Goal: Task Accomplishment & Management: Complete application form

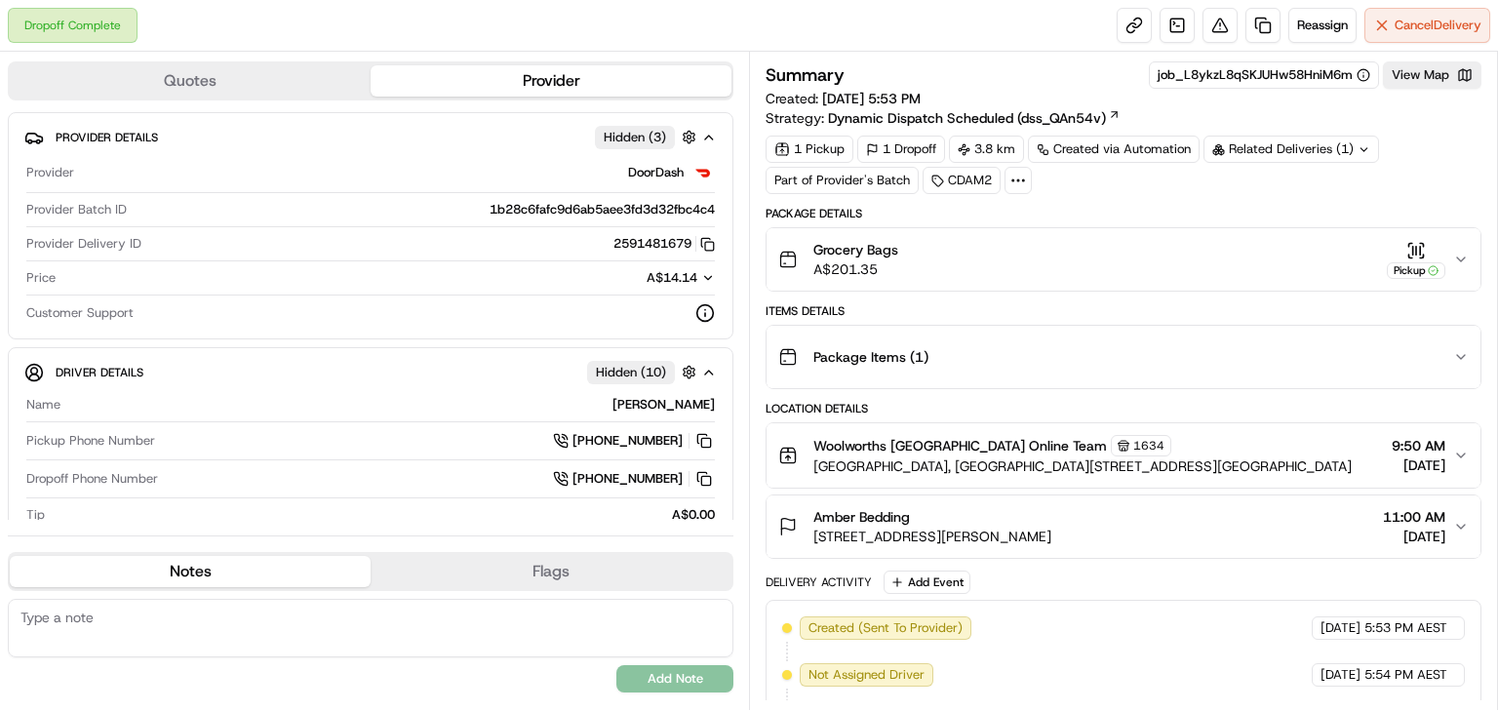
click at [1456, 250] on button "Grocery Bags A$201.35 Pickup" at bounding box center [1124, 259] width 714 height 62
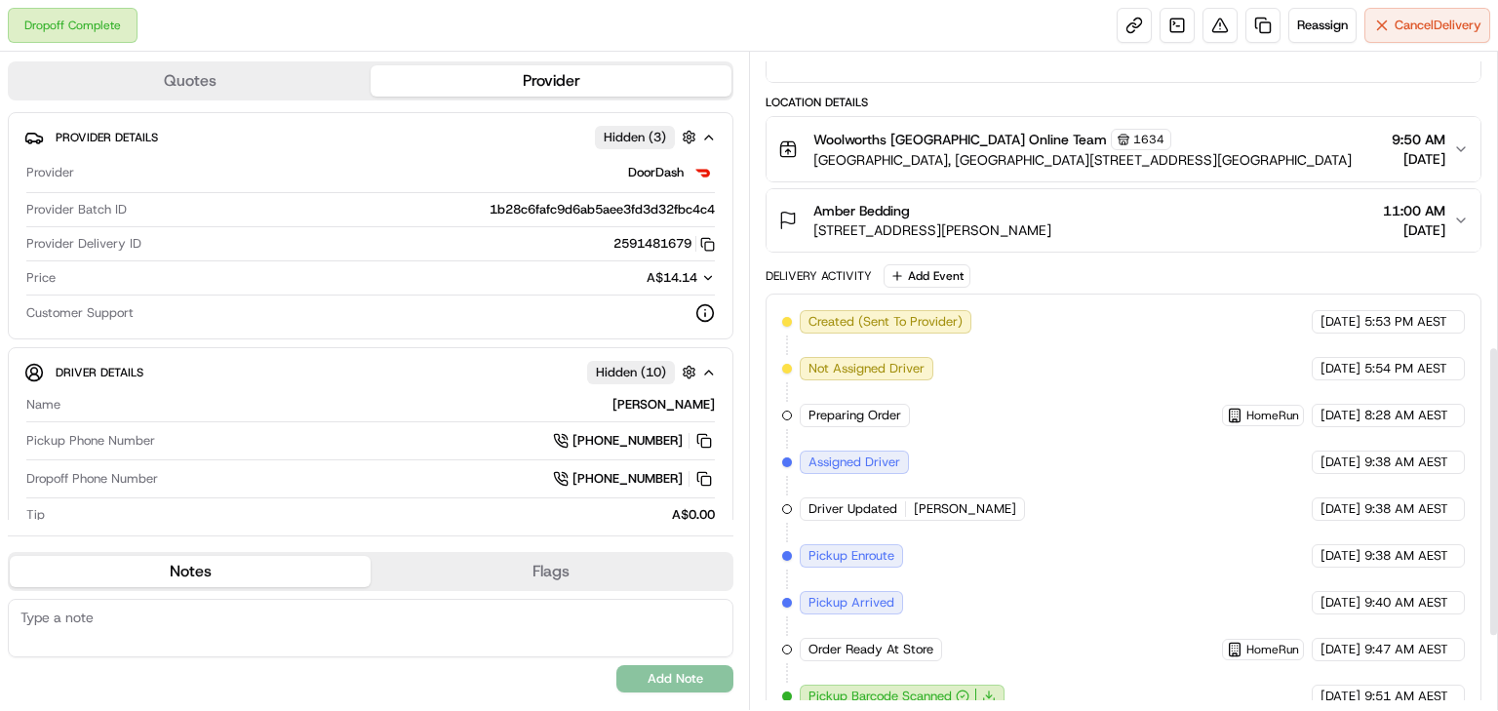
scroll to position [827, 0]
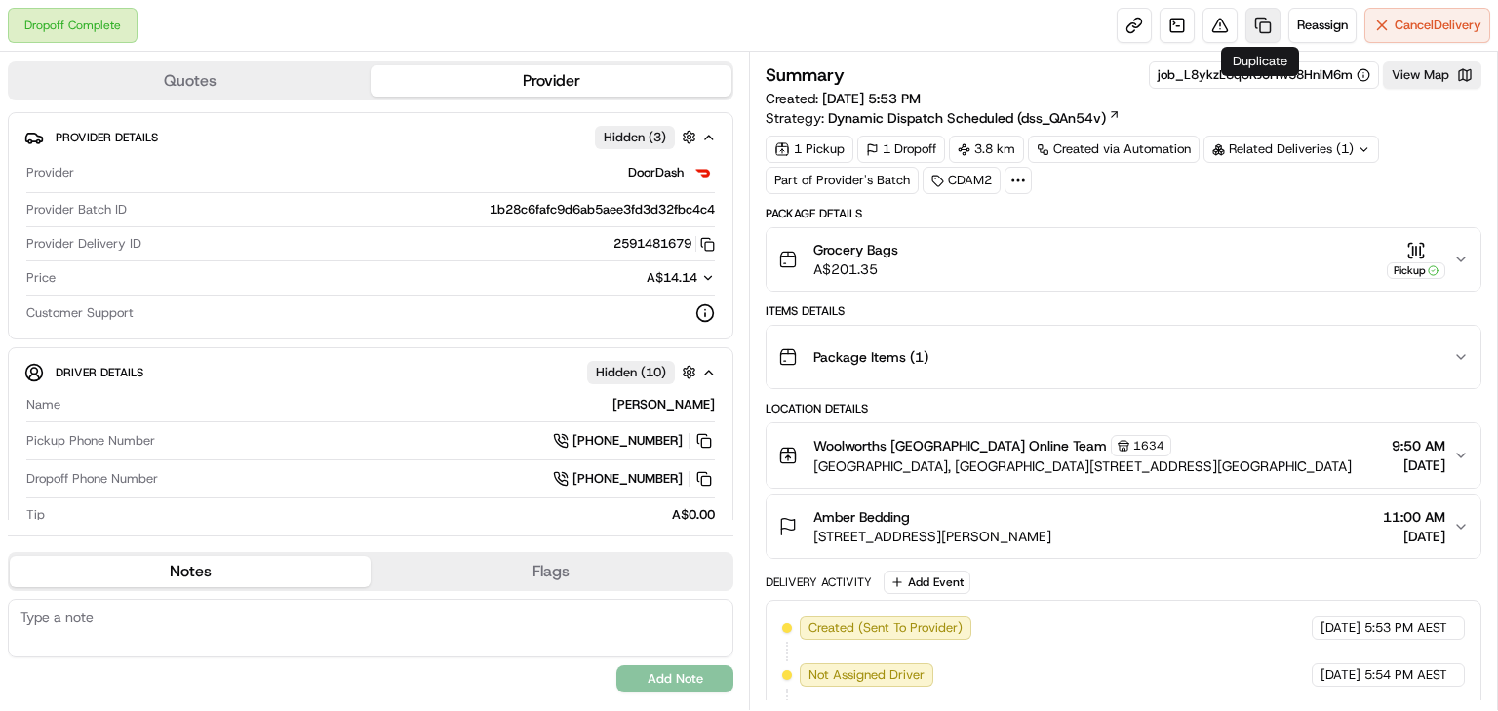
click at [1260, 24] on link at bounding box center [1263, 25] width 35 height 35
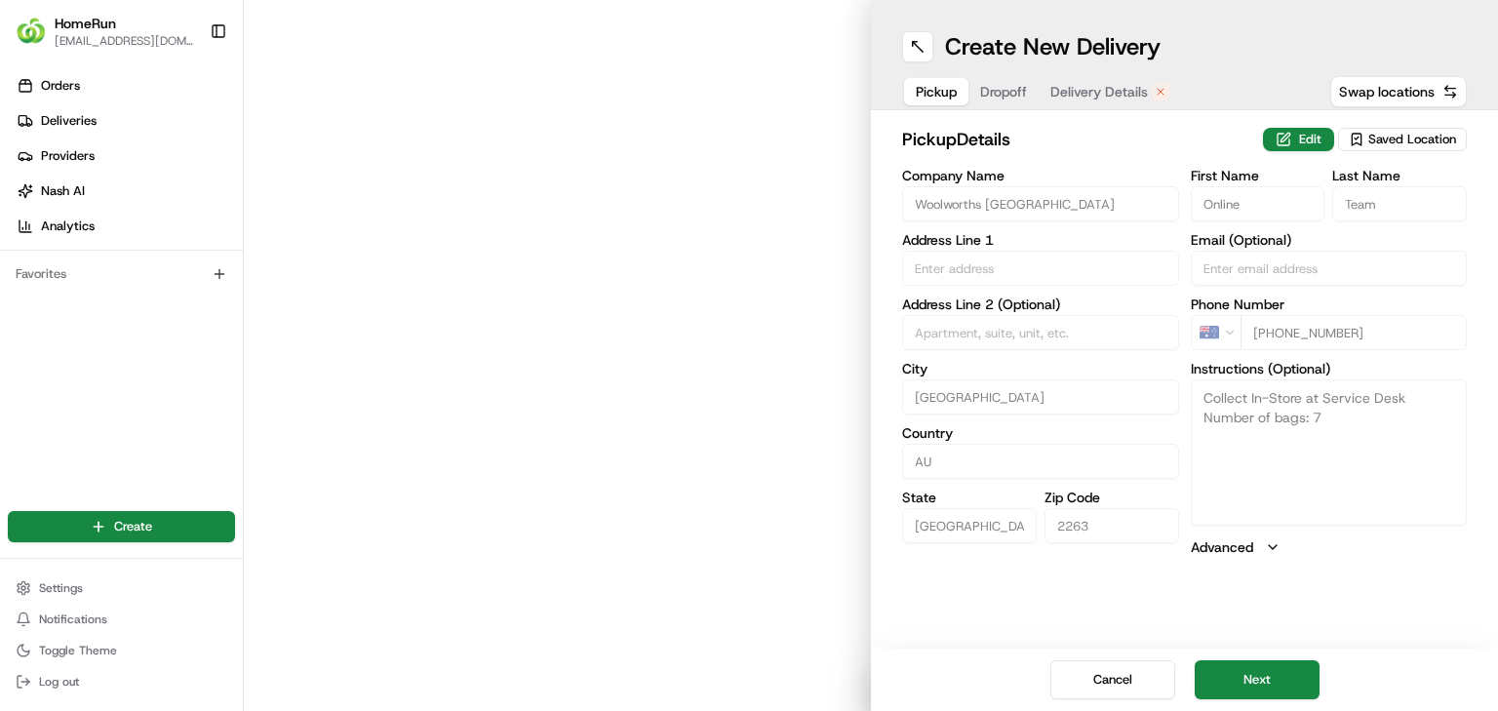
type input "[GEOGRAPHIC_DATA], [GEOGRAPHIC_DATA]"
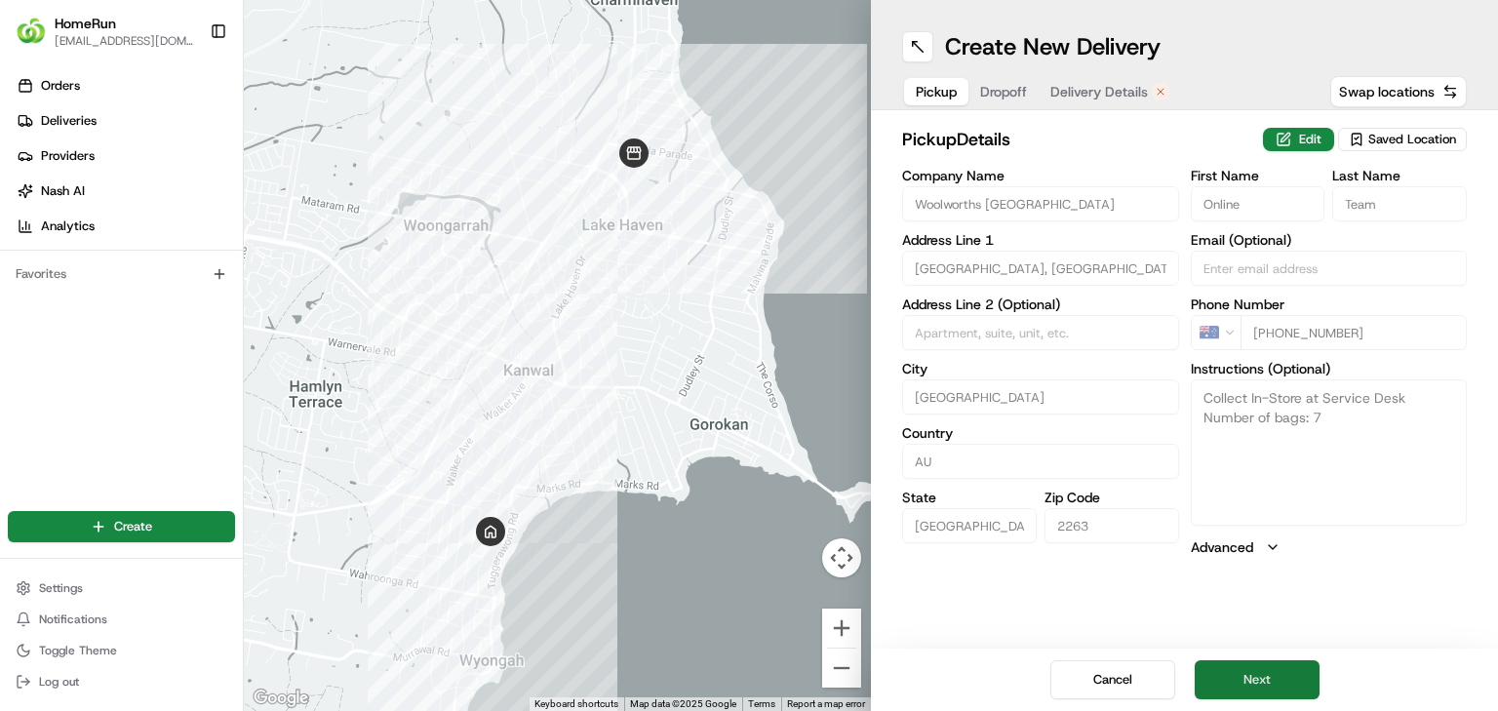
click at [1248, 678] on button "Next" at bounding box center [1257, 679] width 125 height 39
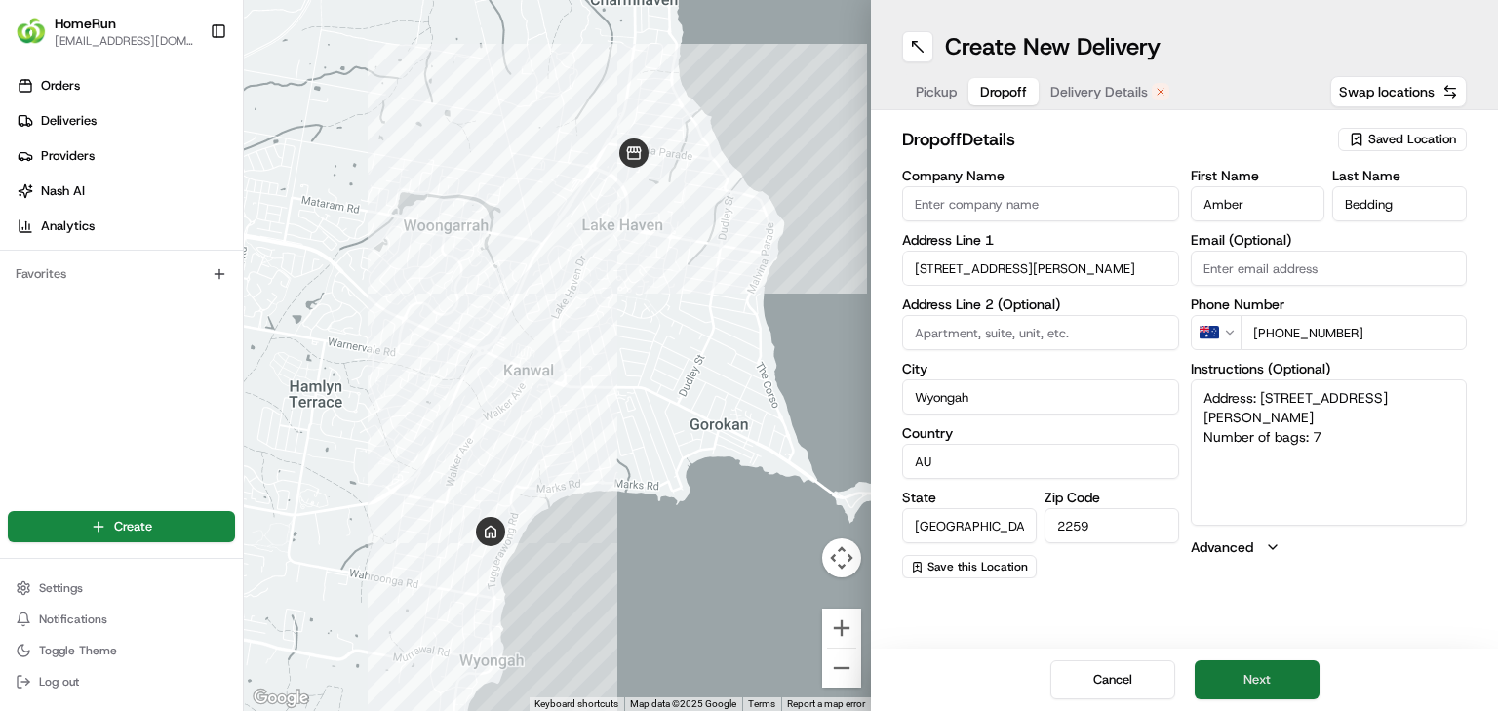
click at [1257, 681] on button "Next" at bounding box center [1257, 679] width 125 height 39
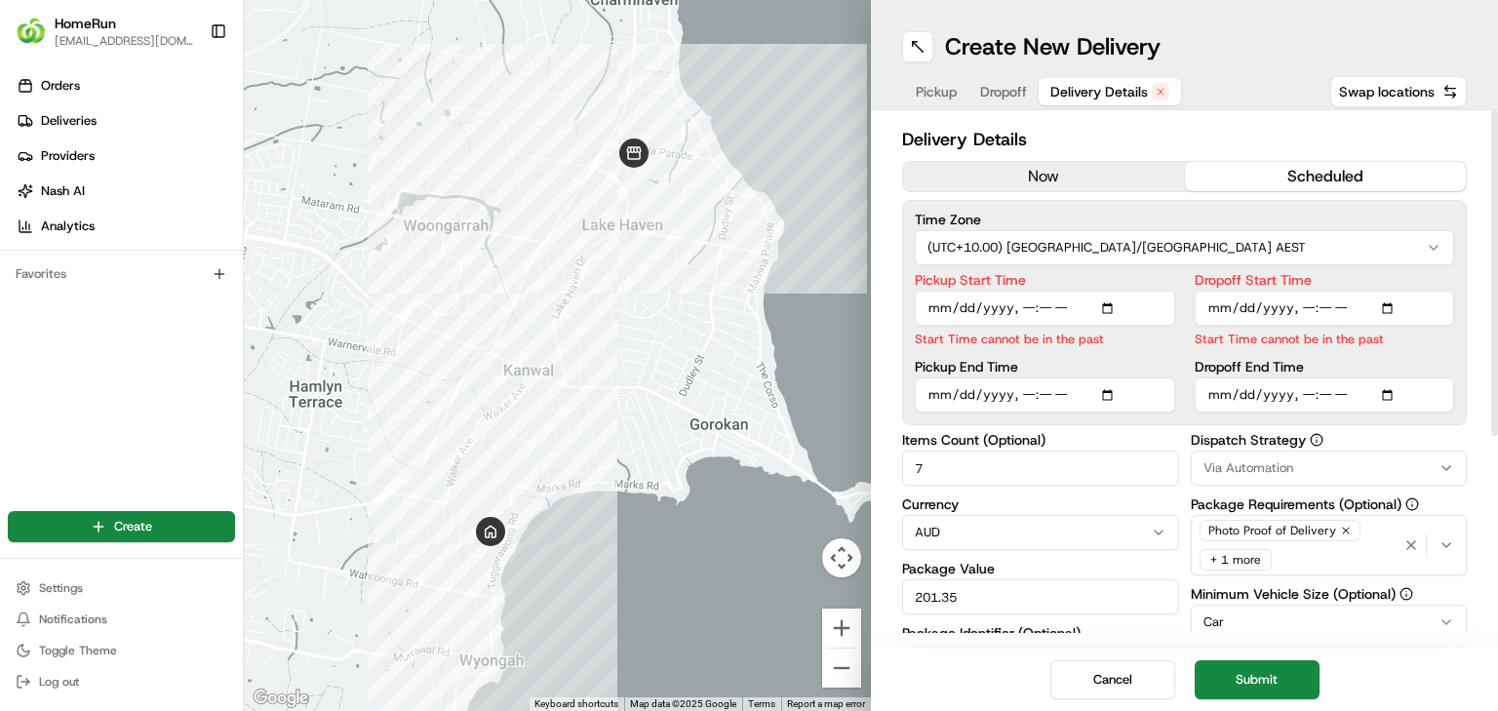
click at [1022, 306] on input "Pickup Start Time" at bounding box center [1045, 308] width 260 height 35
type input "[DATE]T11:00"
click at [1294, 302] on input "Dropoff Start Time" at bounding box center [1325, 308] width 260 height 35
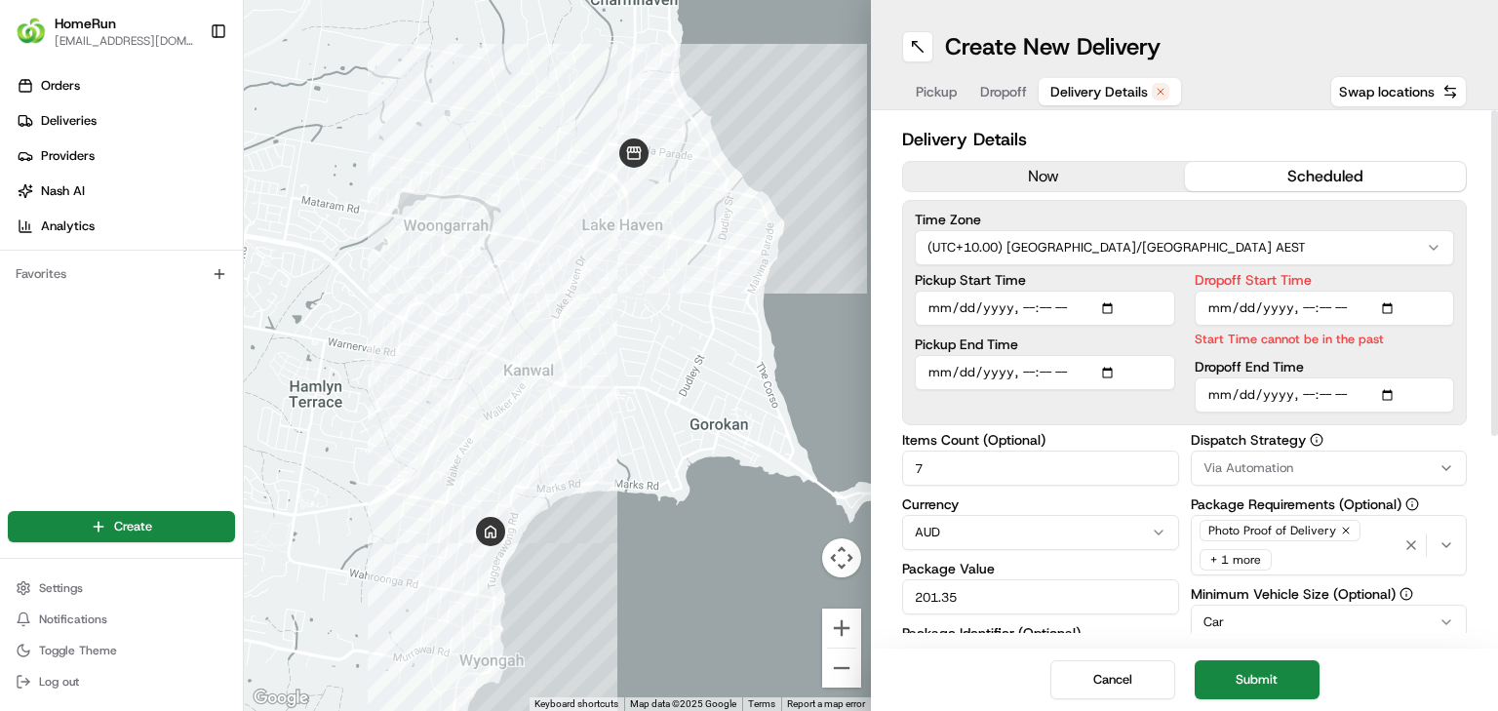
type input "[DATE]T11:00"
click at [1303, 394] on input "Dropoff End Time" at bounding box center [1325, 394] width 260 height 35
type input "[DATE]T11:30"
click at [1386, 427] on div "Delivery Details now scheduled Time Zone (UTC+10.00) [GEOGRAPHIC_DATA]/[GEOGRAP…" at bounding box center [1184, 546] width 565 height 840
drag, startPoint x: 1388, startPoint y: 359, endPoint x: 1385, endPoint y: 349, distance: 10.2
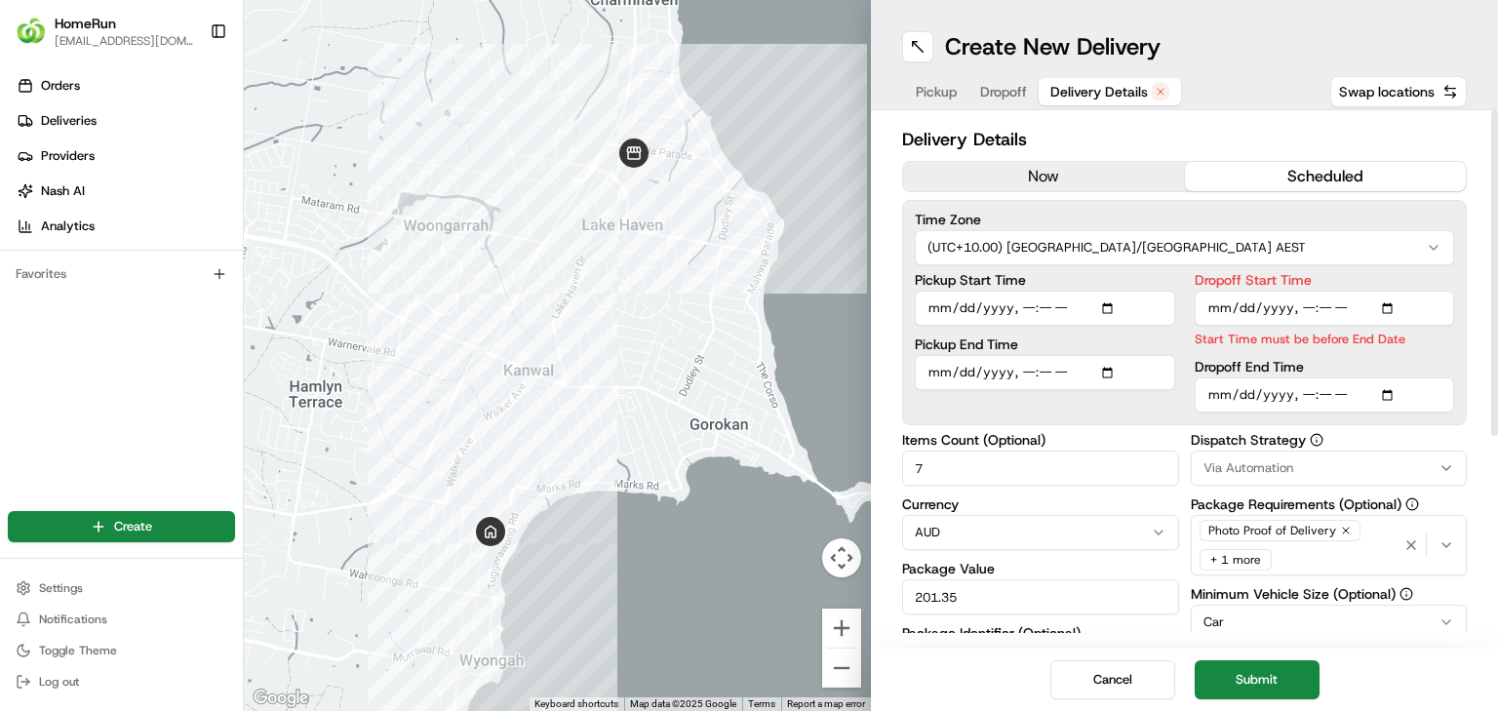
click at [1388, 359] on div "Dropoff Start Time Start Time must be before End Date Dropoff End Time" at bounding box center [1325, 342] width 260 height 139
click at [1316, 305] on input "Dropoff Start Time" at bounding box center [1325, 308] width 260 height 35
type input "[DATE]T11:01"
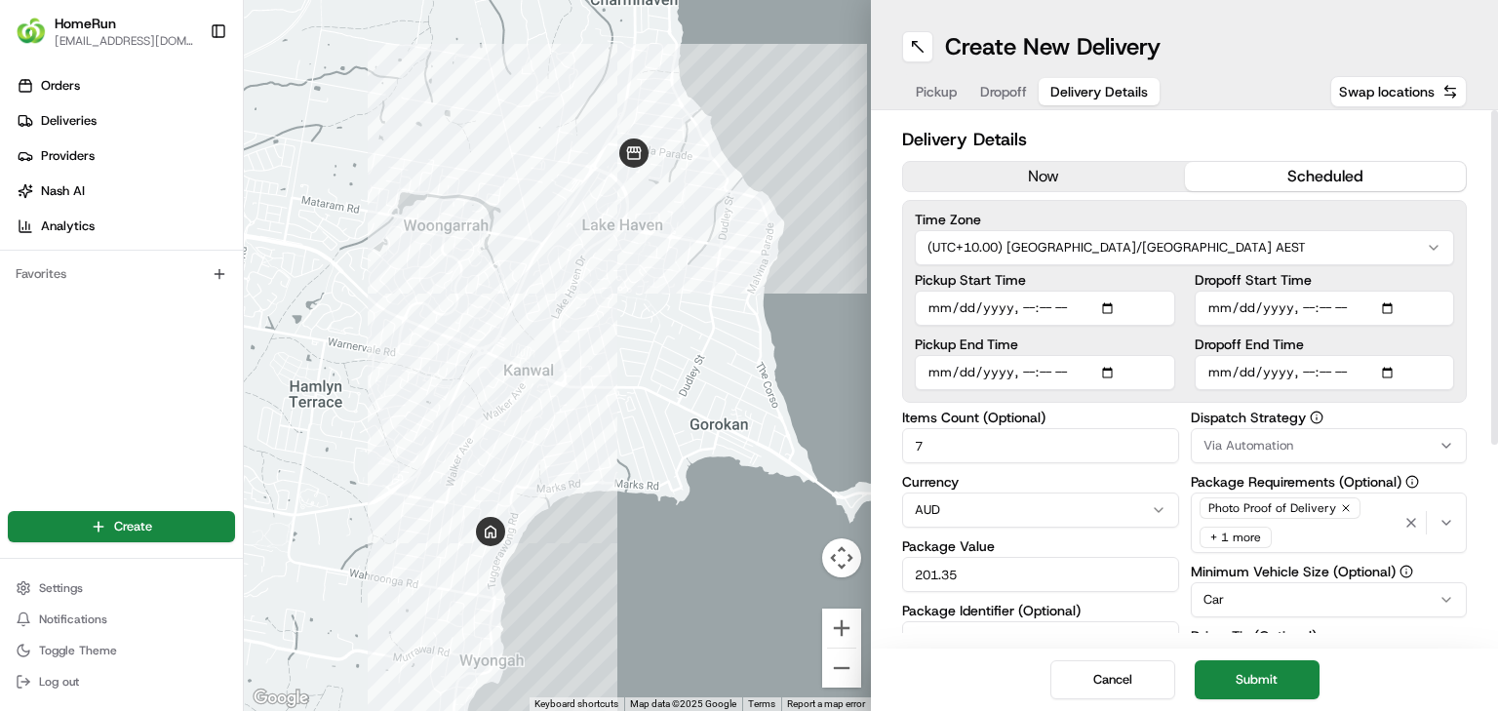
click at [1349, 356] on div "Dropoff Start Time Dropoff End Time" at bounding box center [1325, 331] width 260 height 117
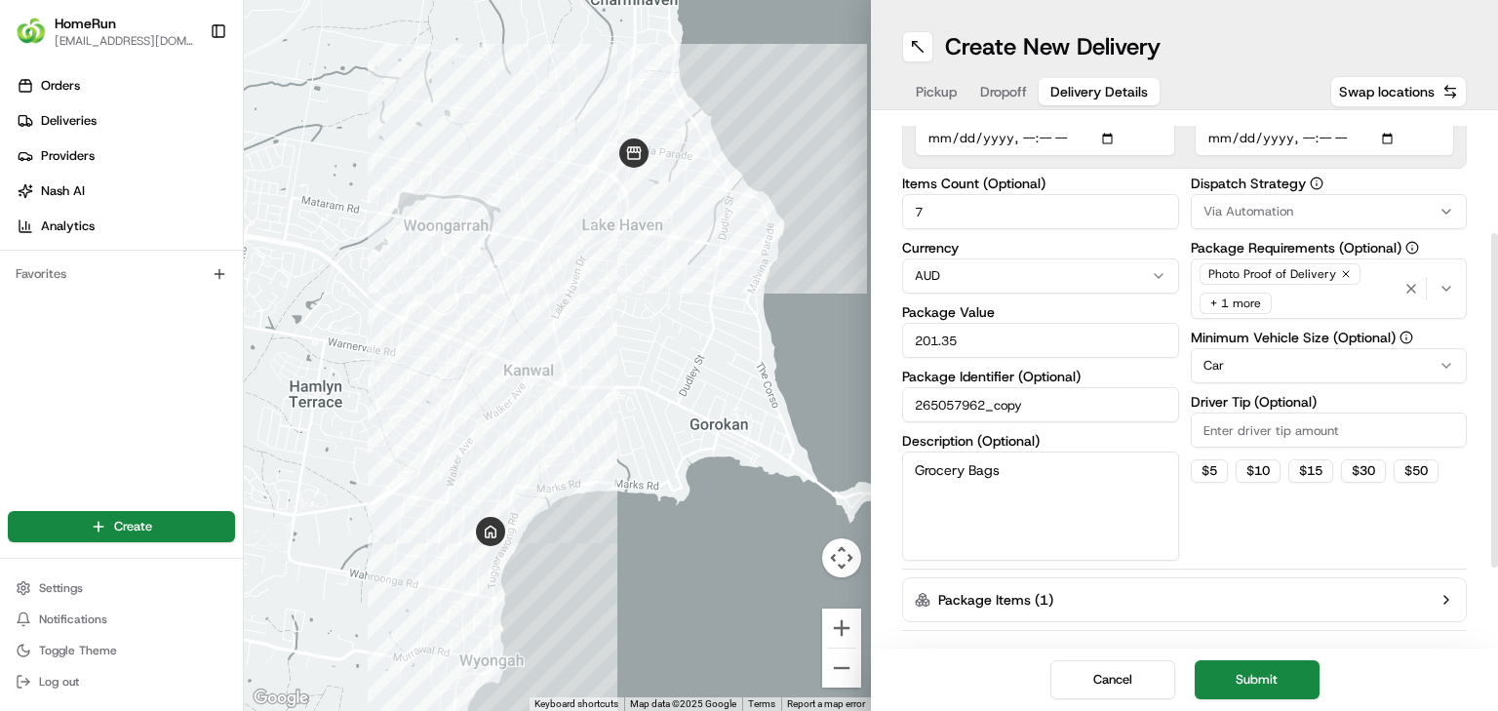
scroll to position [309, 0]
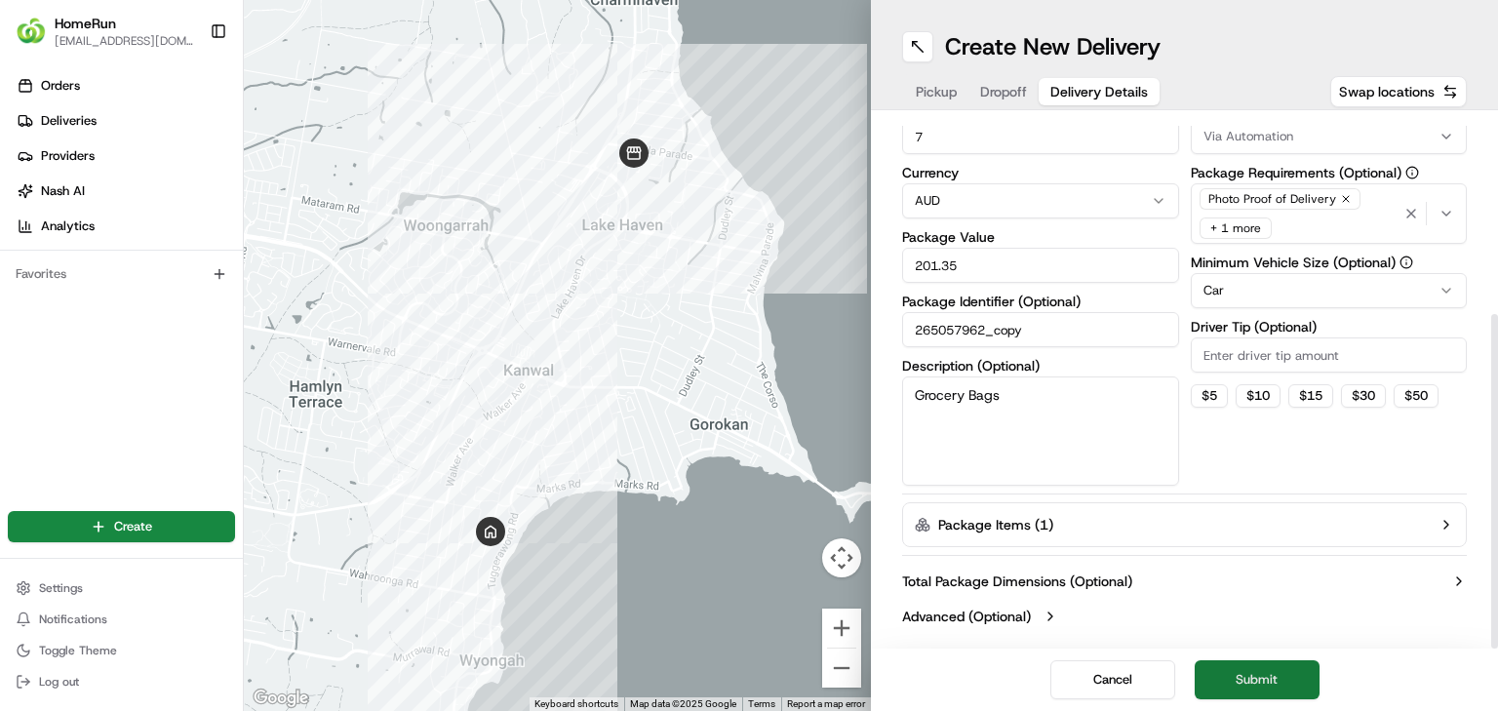
click at [1261, 678] on button "Submit" at bounding box center [1257, 679] width 125 height 39
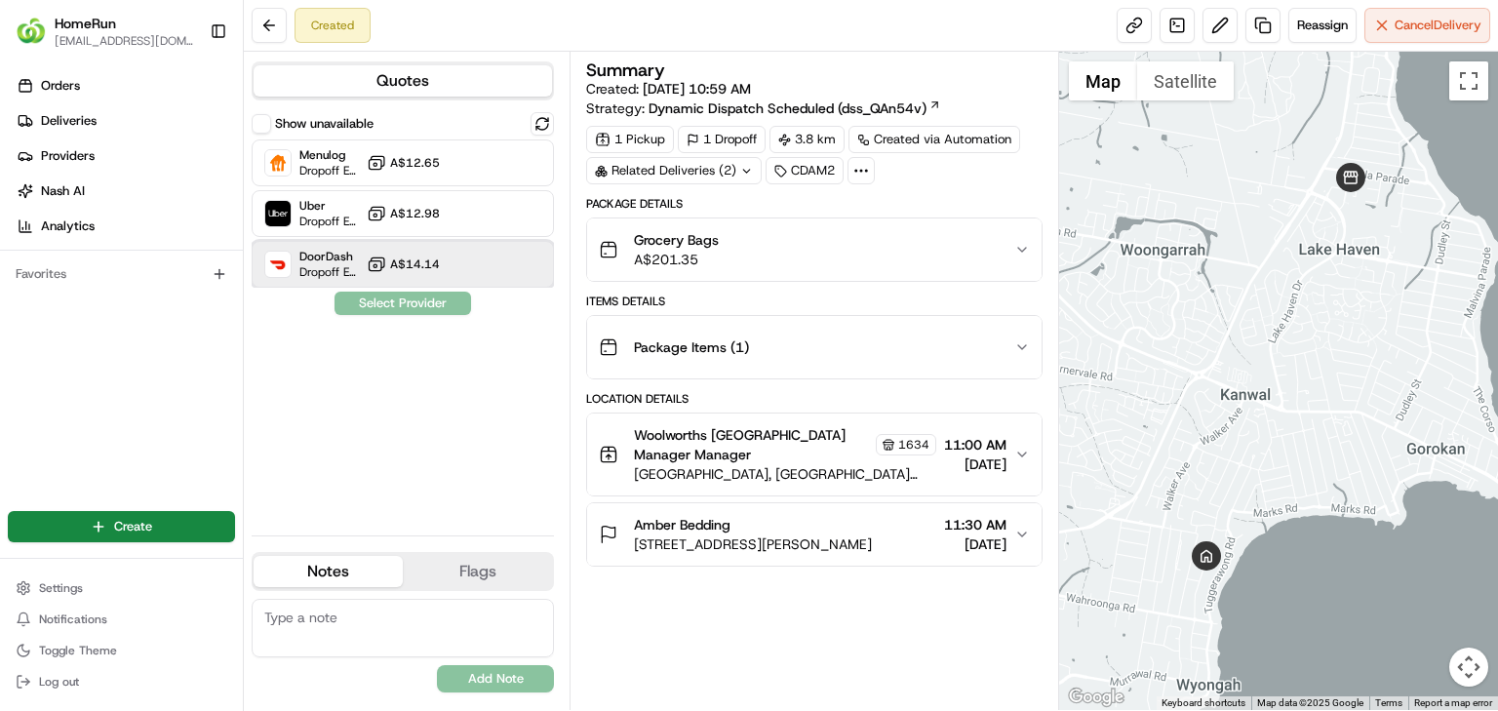
click at [489, 272] on div at bounding box center [494, 264] width 23 height 23
click at [410, 304] on button "Assign Provider" at bounding box center [403, 303] width 139 height 23
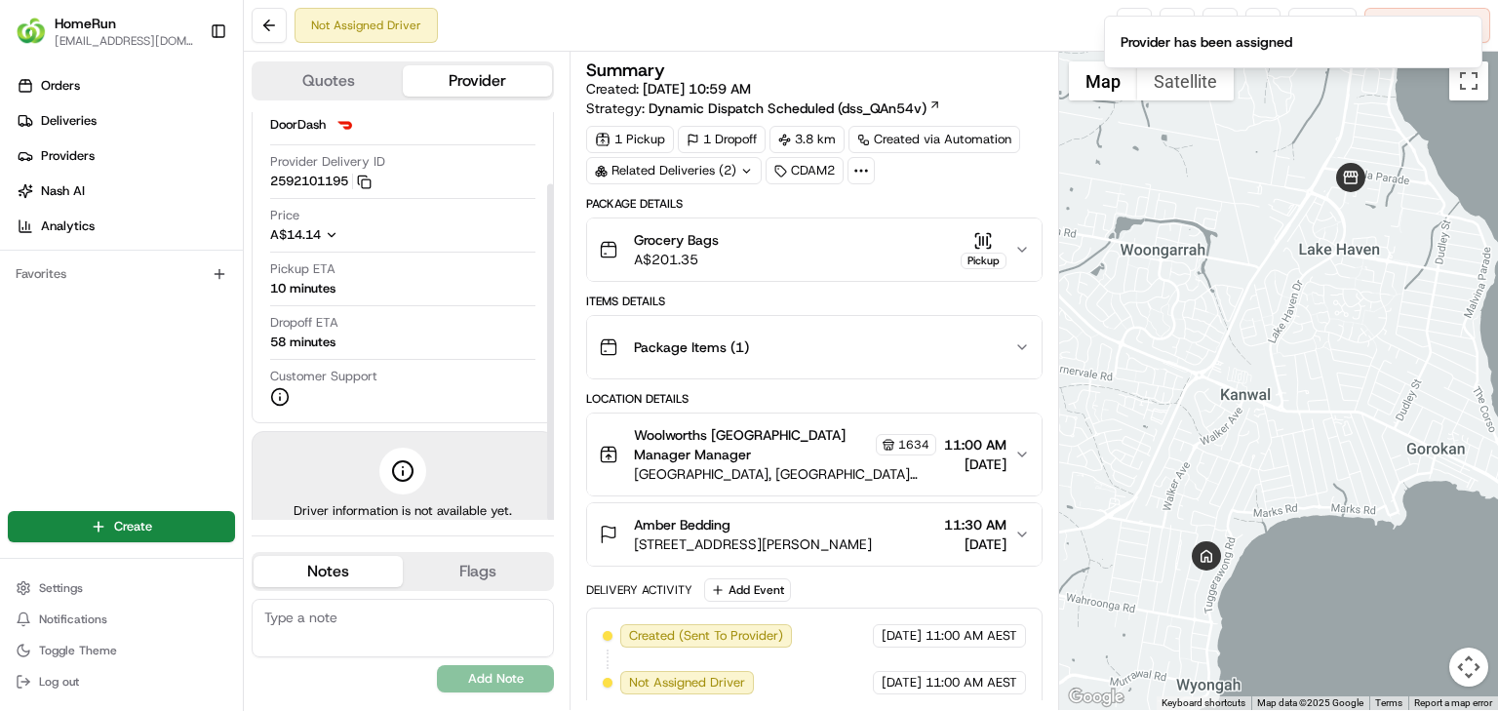
scroll to position [87, 0]
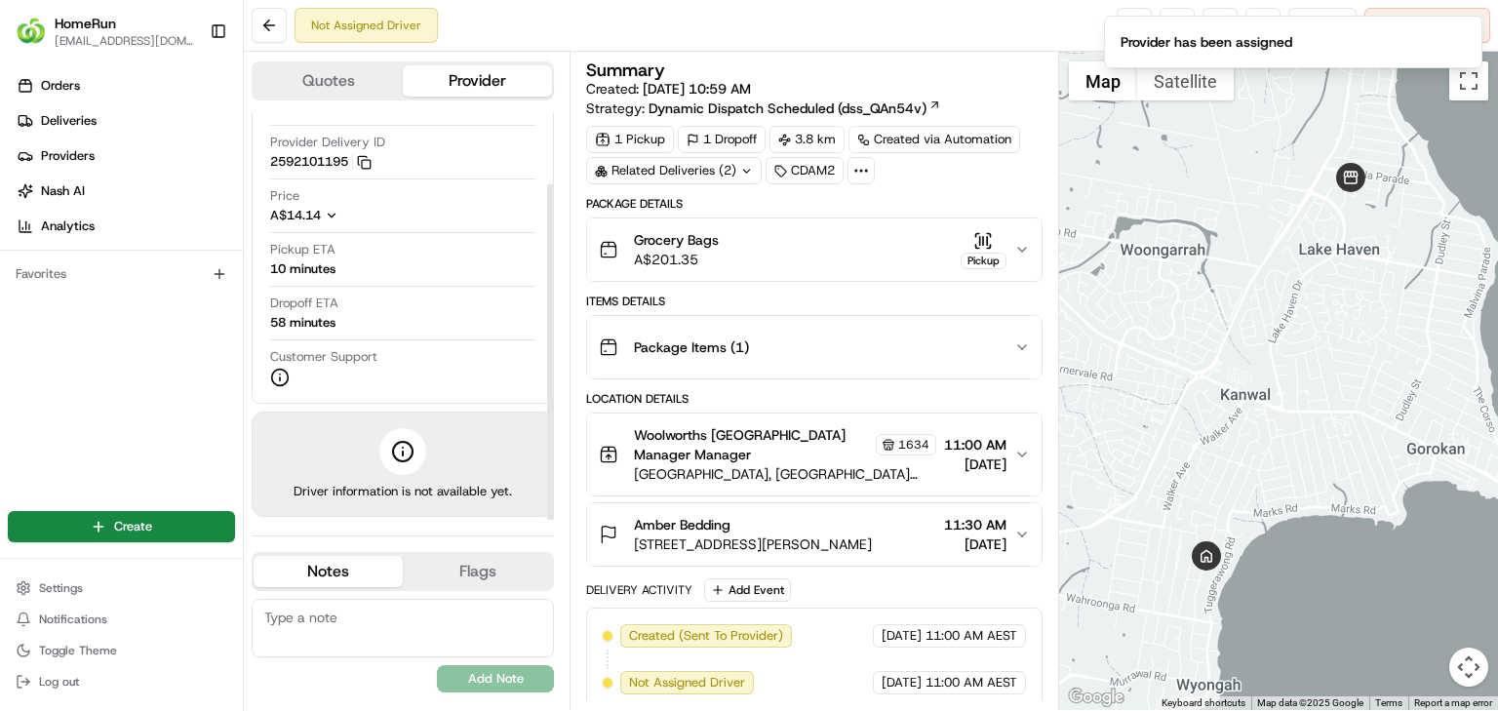
drag, startPoint x: 551, startPoint y: 315, endPoint x: 543, endPoint y: 394, distance: 79.4
click at [547, 394] on div at bounding box center [550, 351] width 7 height 337
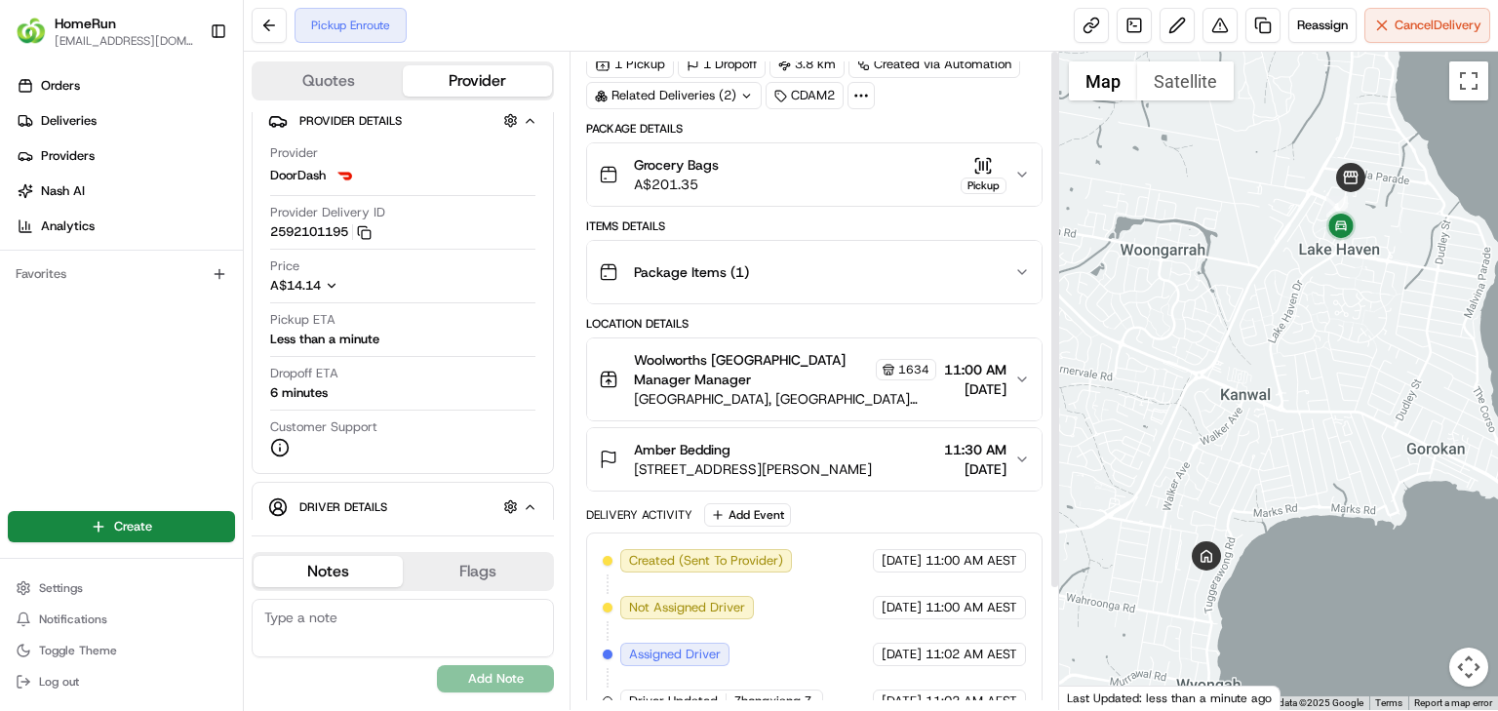
scroll to position [146, 0]
